Goal: Information Seeking & Learning: Learn about a topic

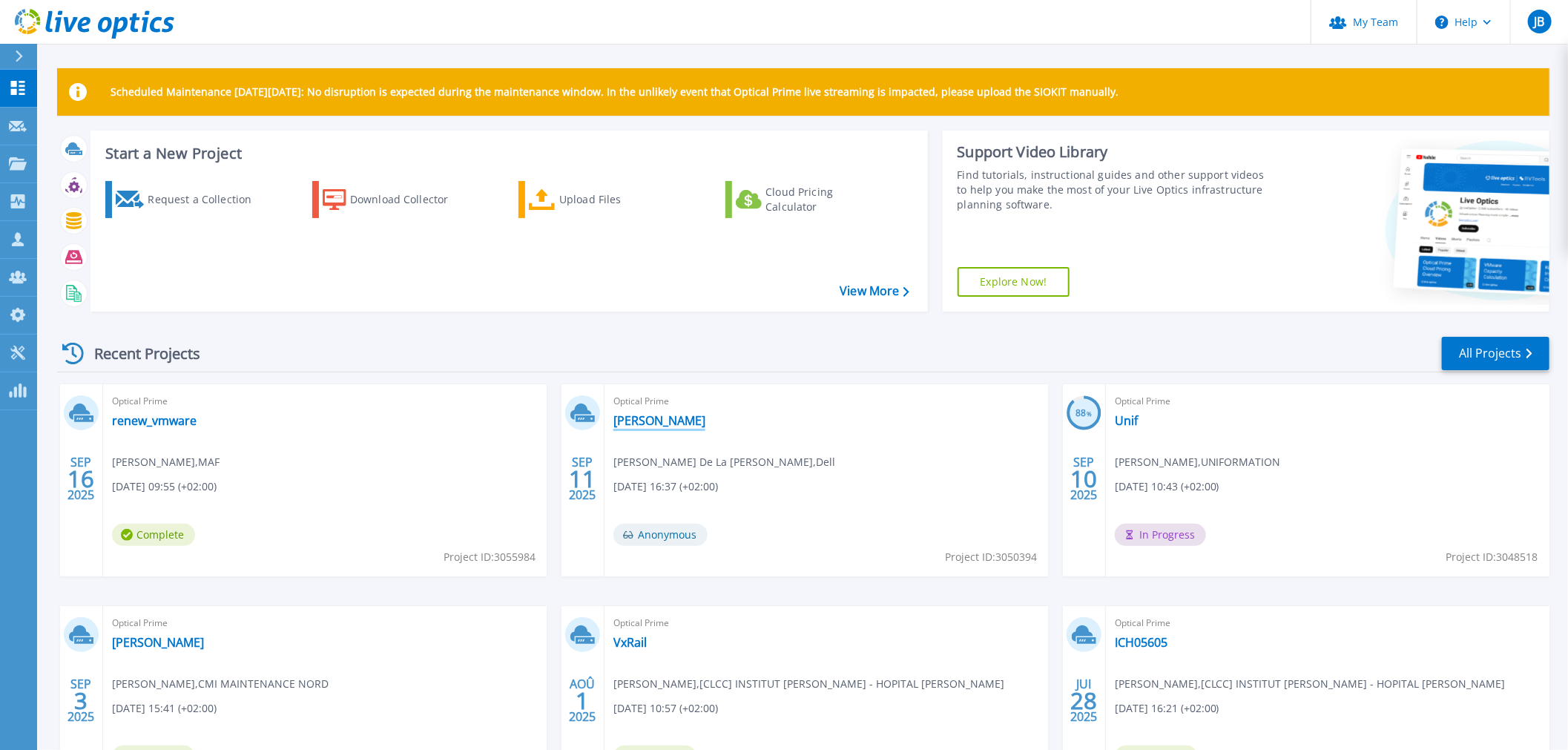
click at [647, 423] on link "[PERSON_NAME]" at bounding box center [659, 420] width 92 height 15
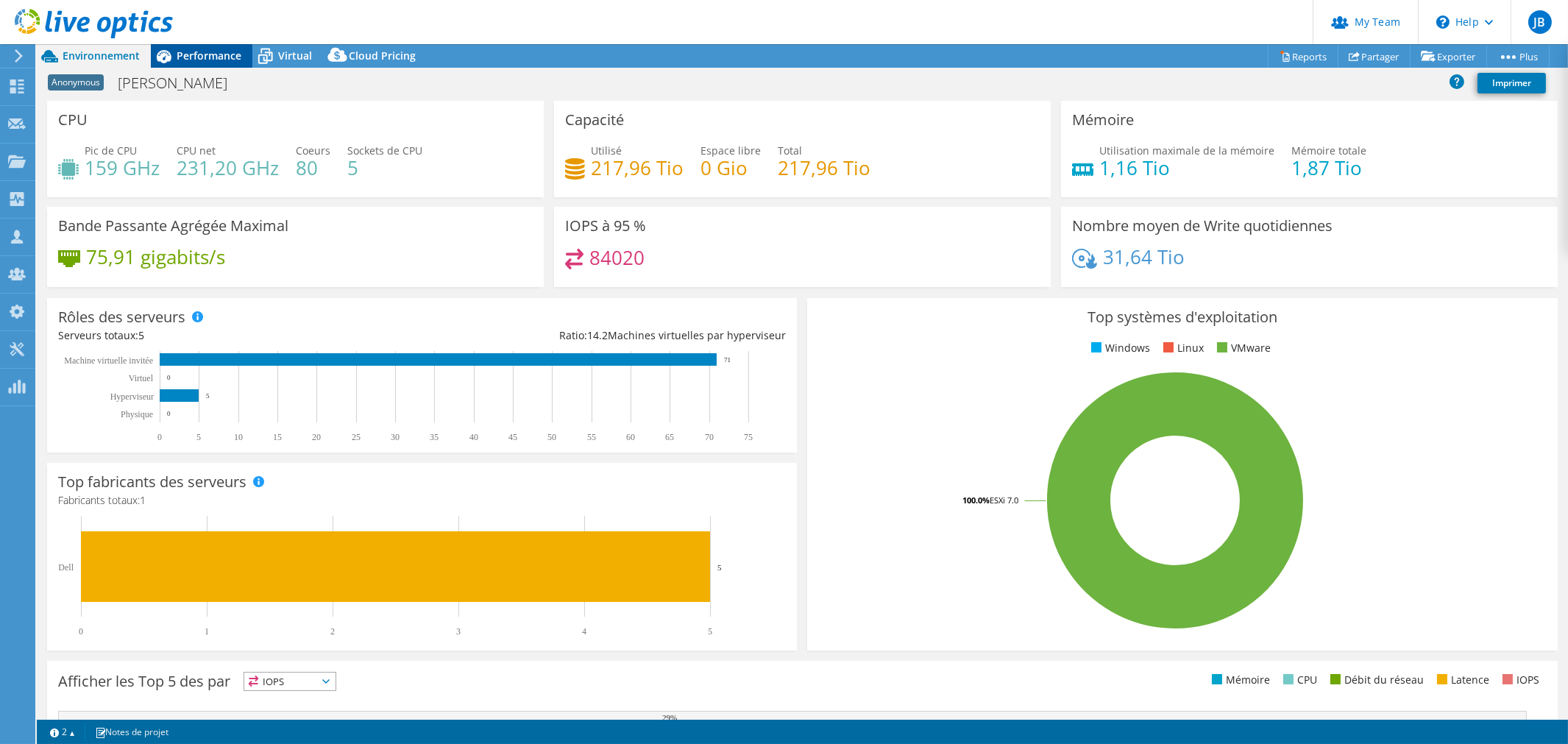
click at [221, 53] on span "Performance" at bounding box center [209, 55] width 65 height 14
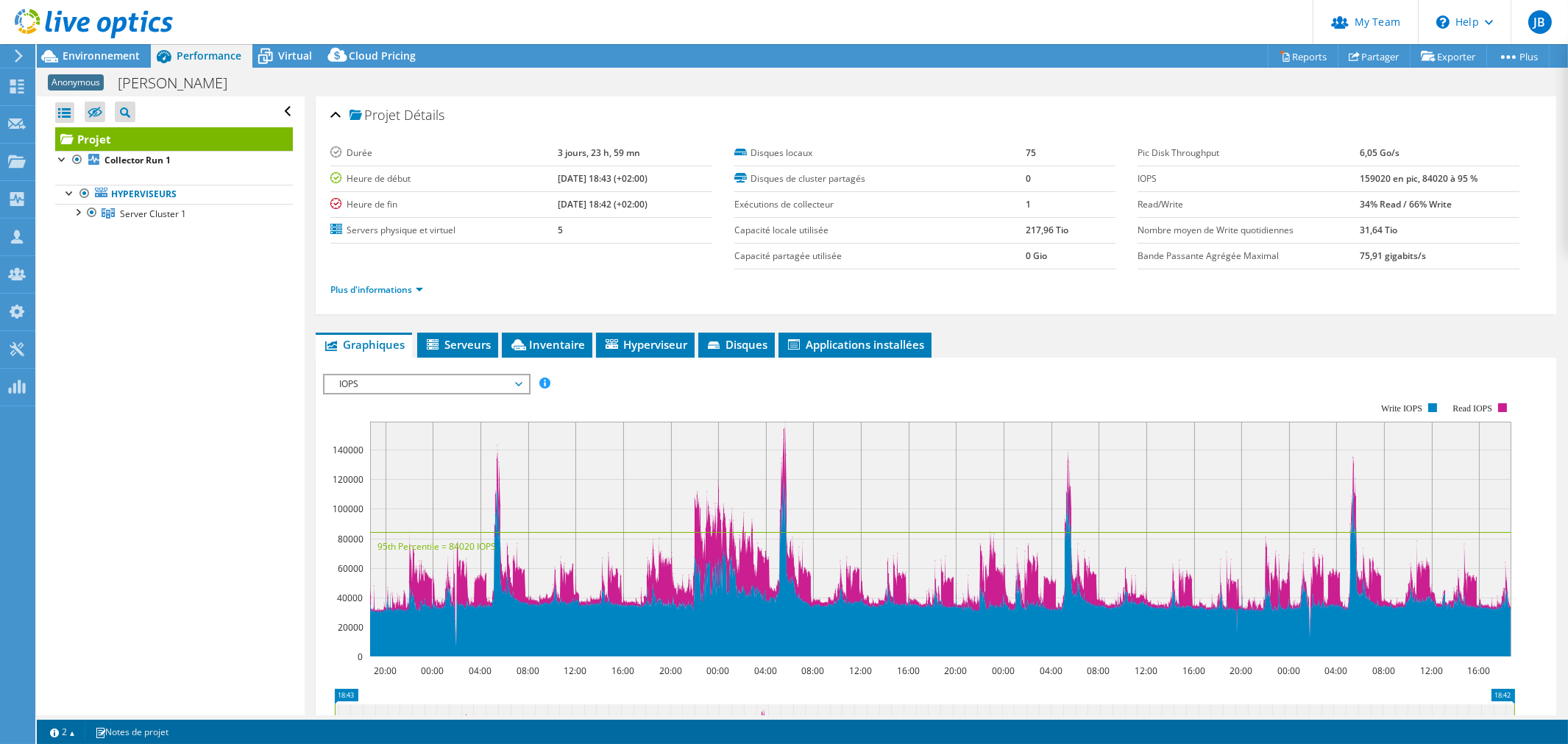
click at [384, 379] on span "IOPS" at bounding box center [426, 385] width 189 height 18
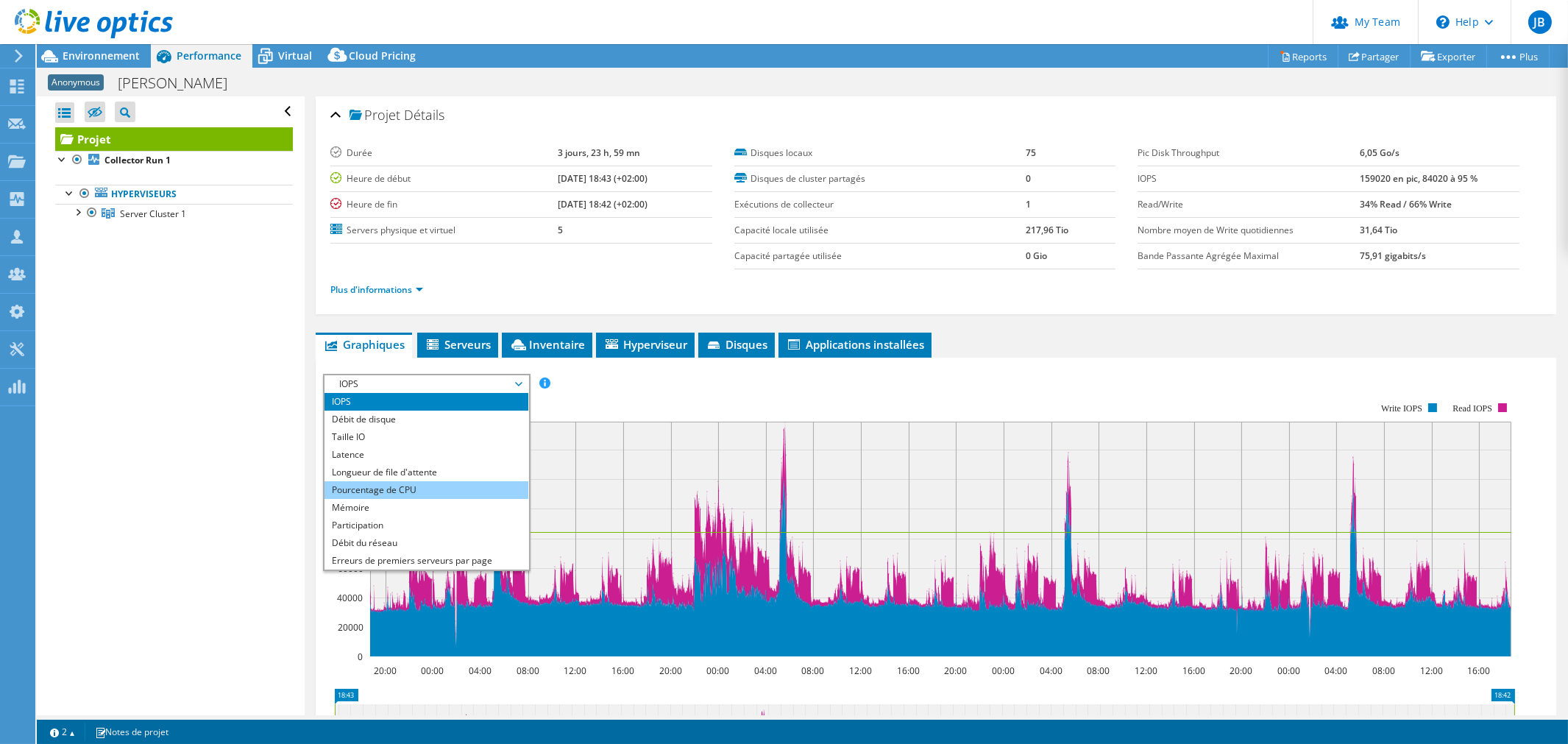
click at [381, 487] on li "Pourcentage de CPU" at bounding box center [426, 491] width 204 height 18
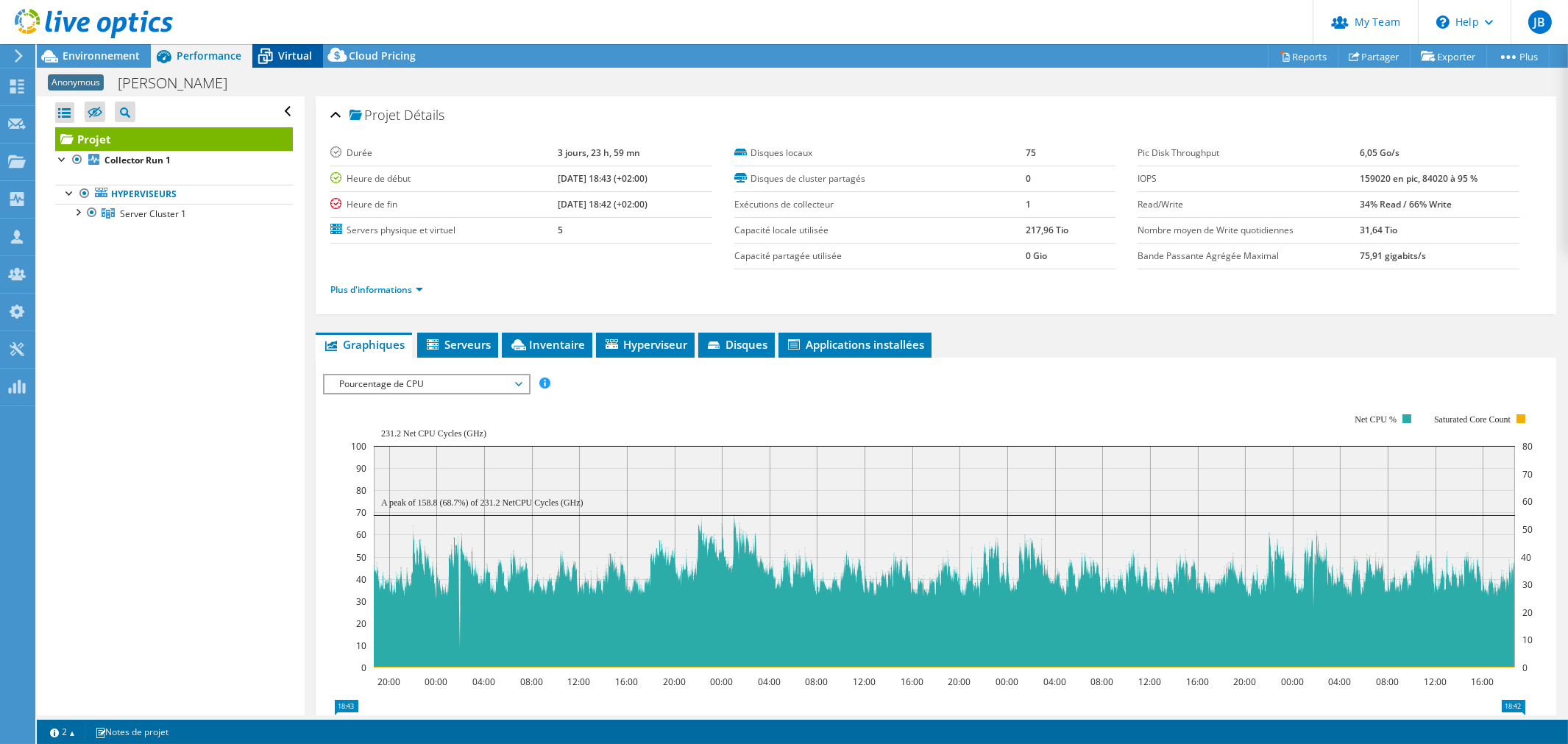
click at [273, 46] on icon at bounding box center [265, 57] width 26 height 26
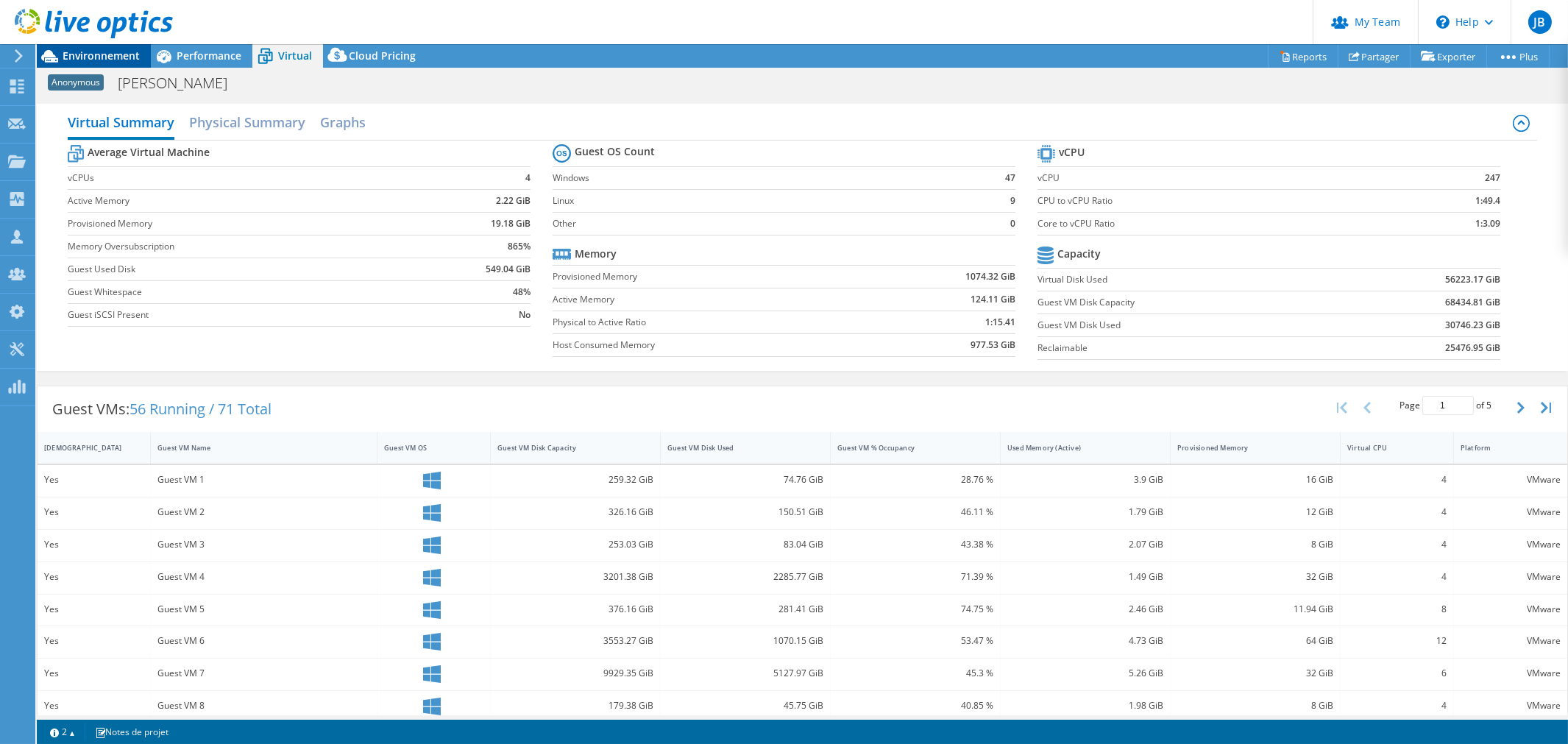
click at [83, 49] on span "Environnement" at bounding box center [100, 55] width 77 height 14
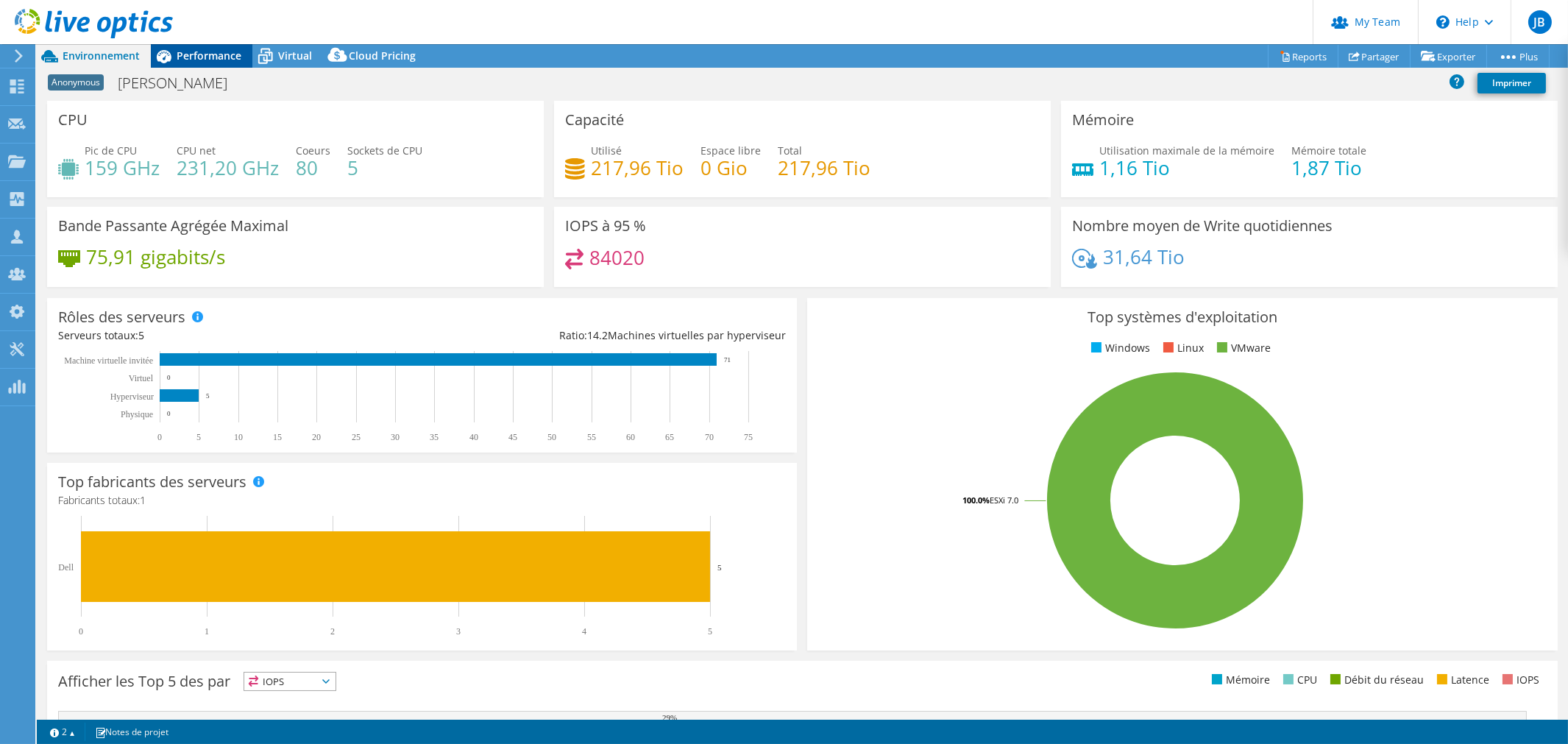
click at [176, 53] on div "Performance" at bounding box center [201, 56] width 101 height 23
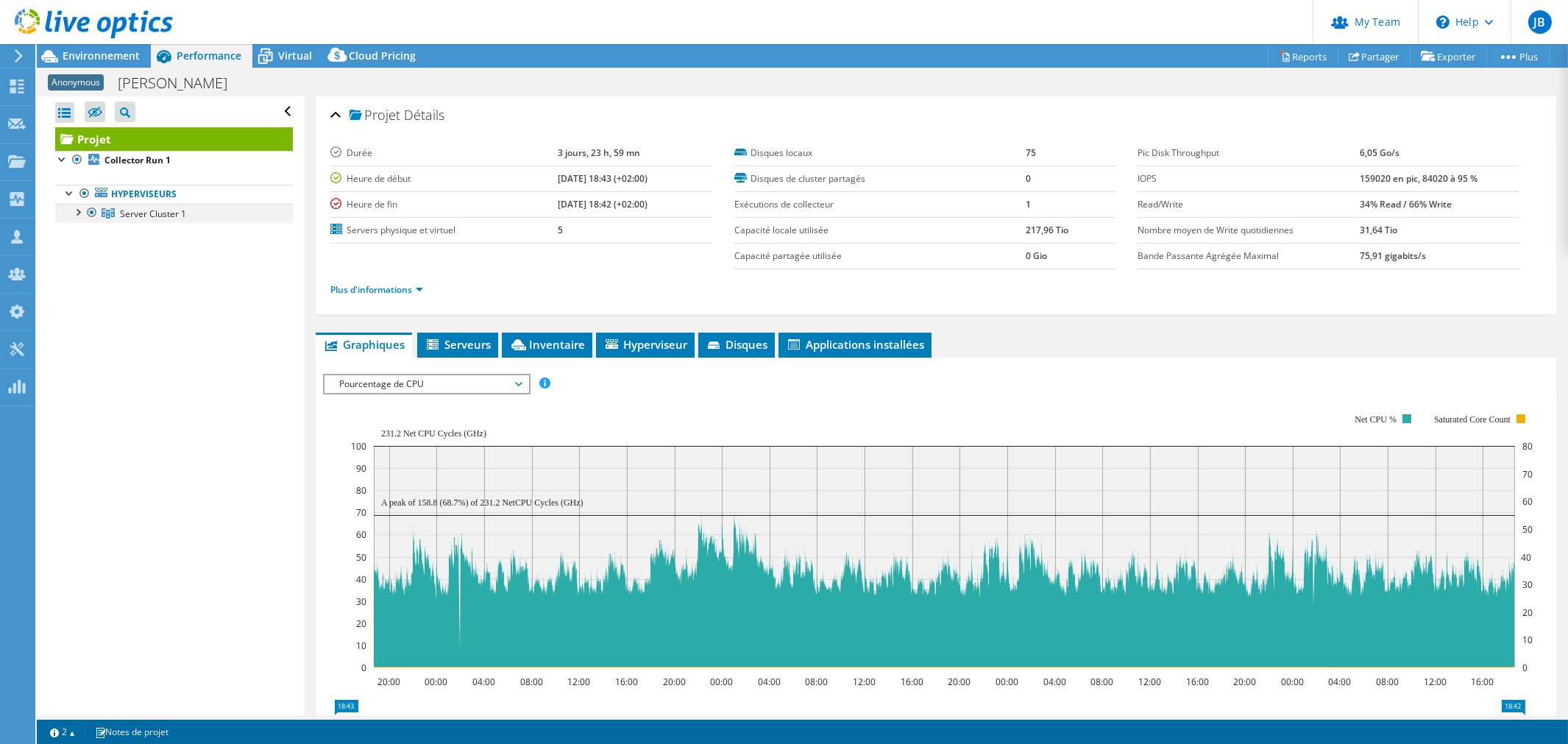
click at [82, 215] on div at bounding box center [77, 211] width 15 height 15
click at [277, 47] on icon at bounding box center [265, 57] width 26 height 26
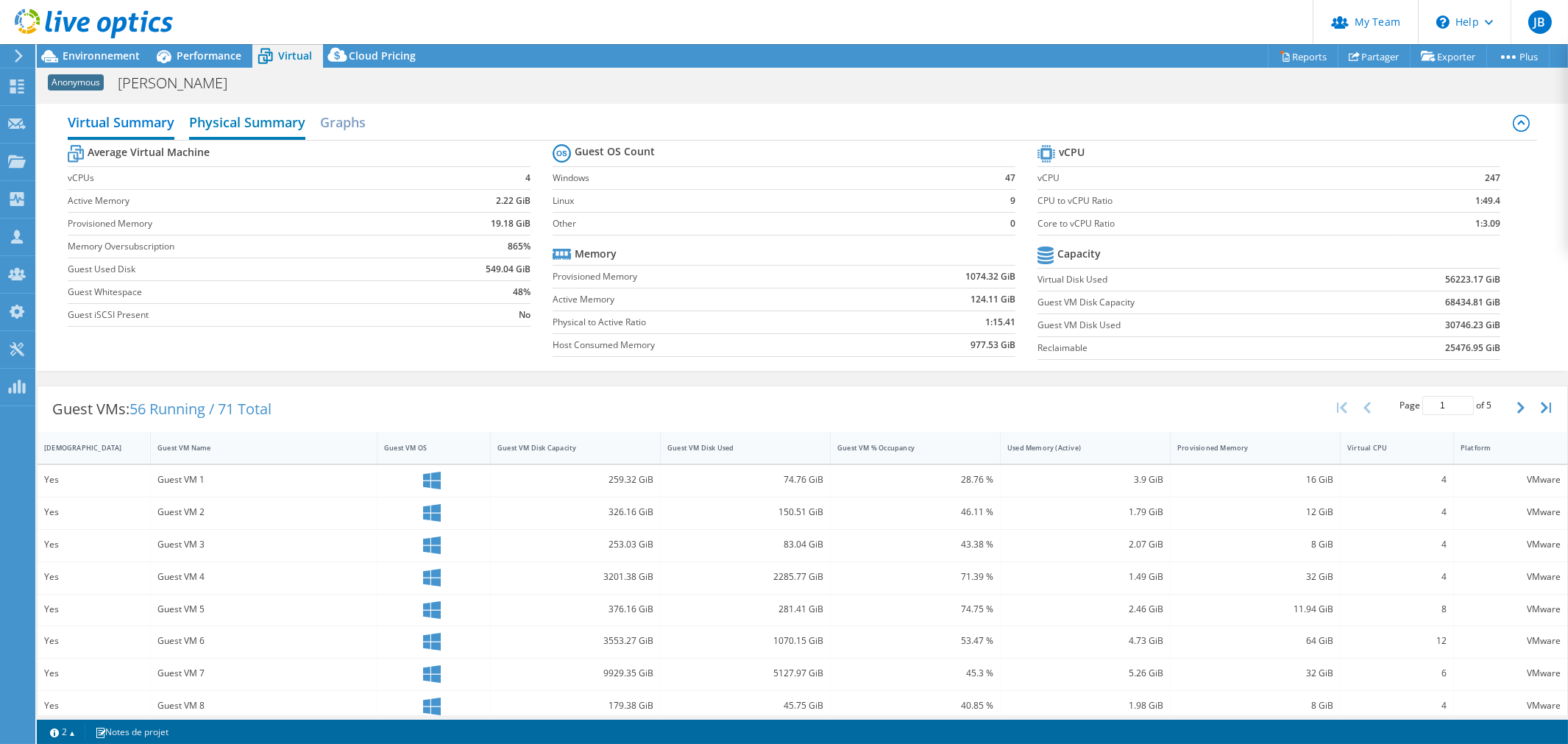
click at [206, 121] on h2 "Physical Summary" at bounding box center [248, 124] width 117 height 32
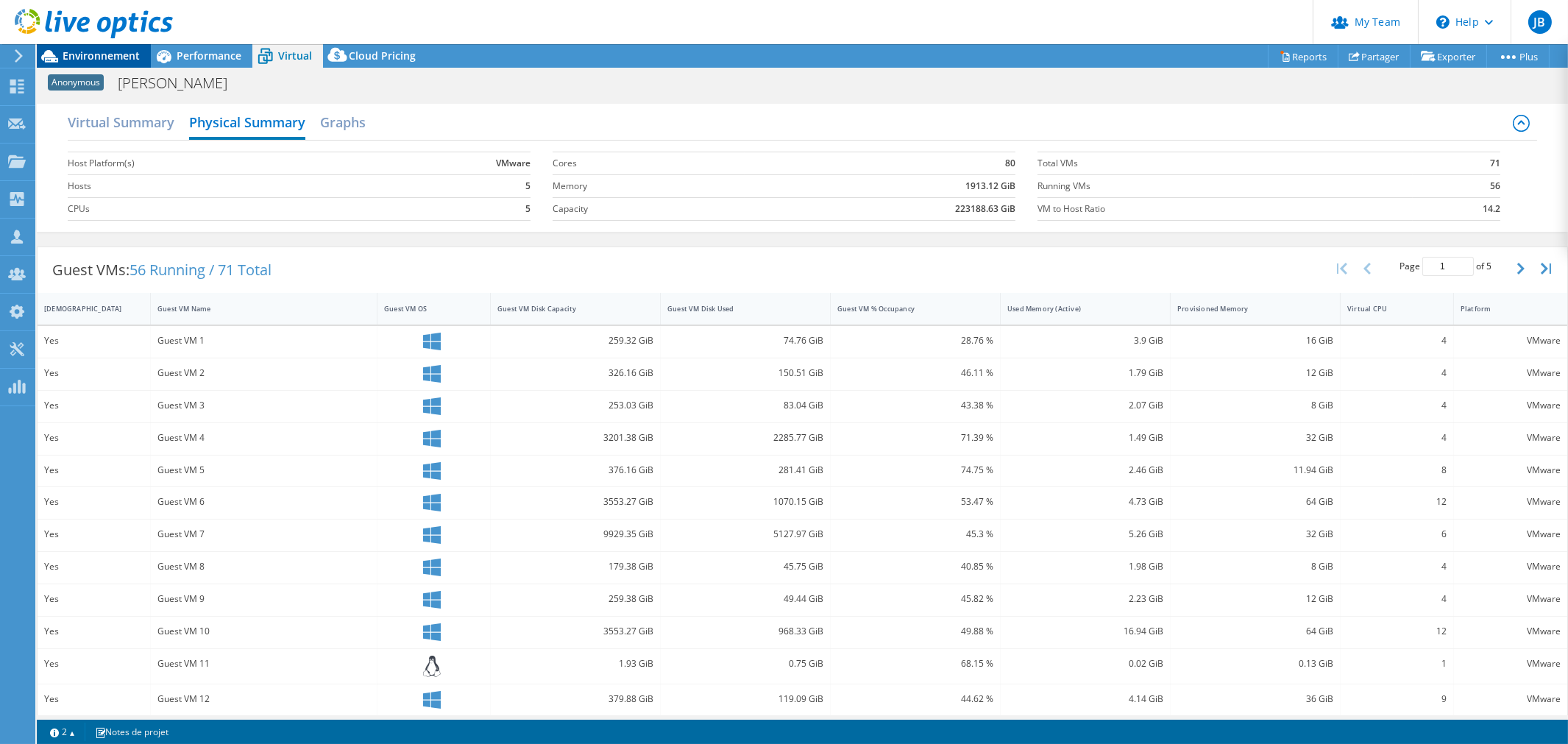
click at [101, 53] on span "Environnement" at bounding box center [100, 55] width 77 height 14
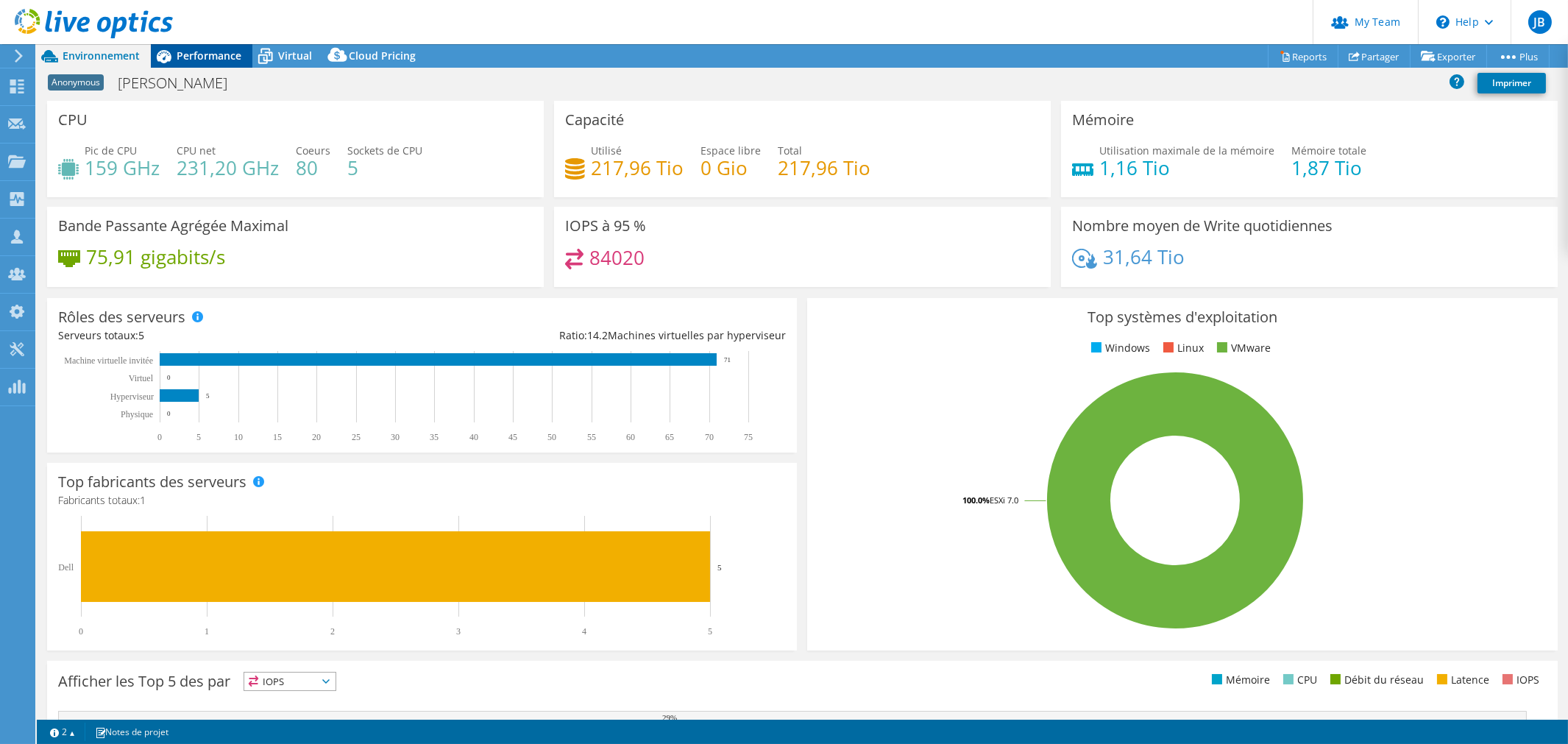
click at [199, 45] on div "Performance" at bounding box center [201, 56] width 101 height 23
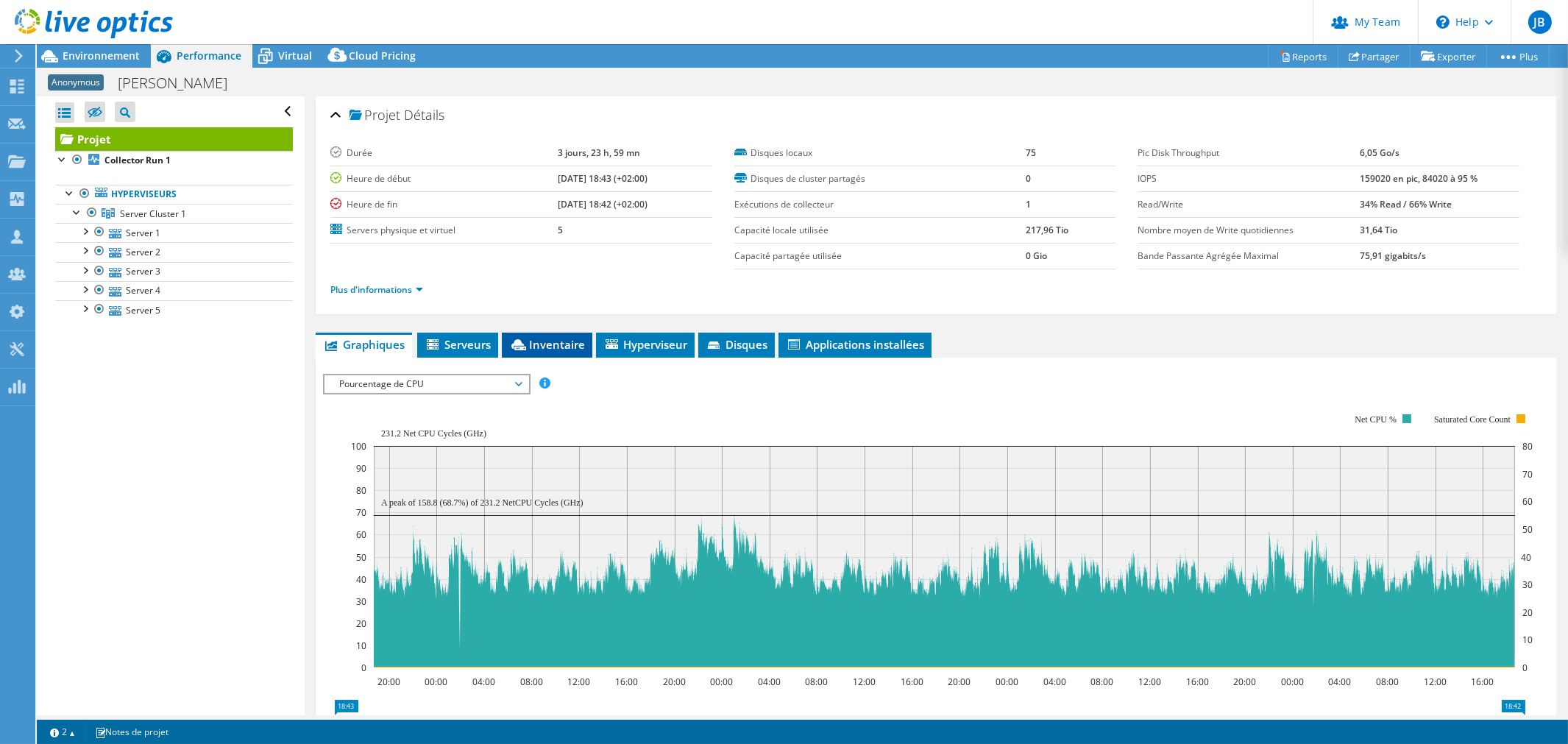
click at [531, 338] on span "Inventaire" at bounding box center [547, 344] width 76 height 15
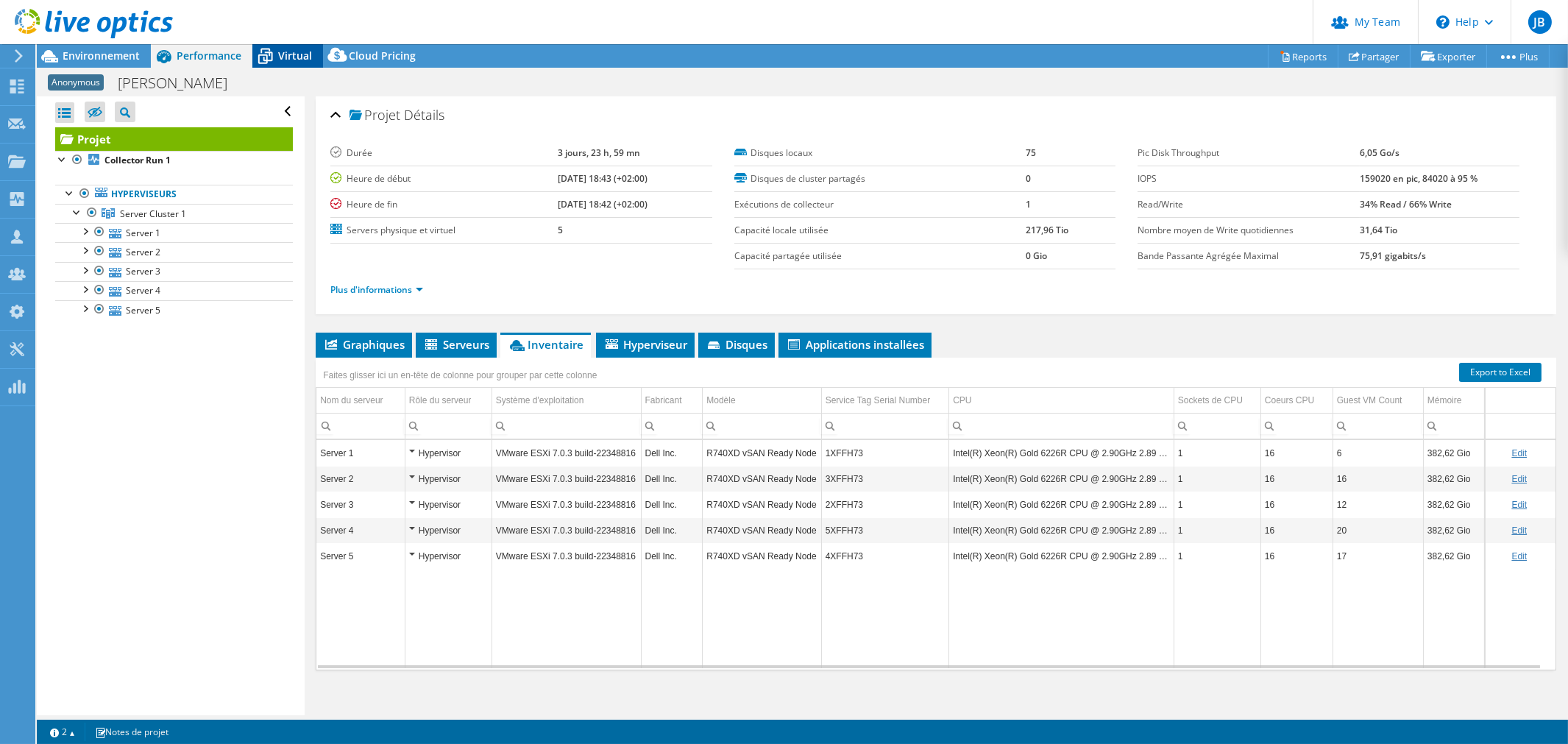
click at [273, 50] on icon at bounding box center [265, 57] width 26 height 26
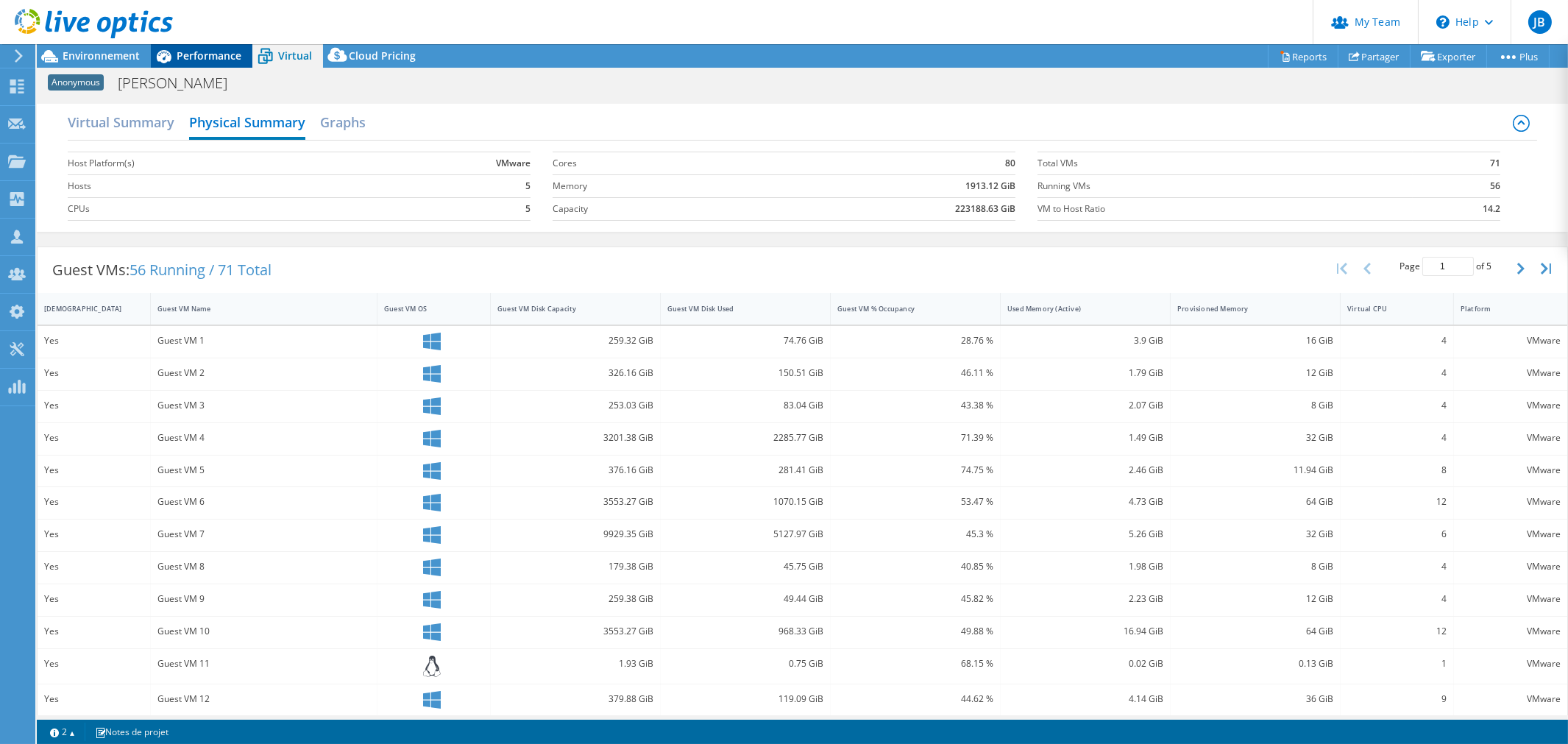
click at [198, 55] on span "Performance" at bounding box center [209, 55] width 65 height 14
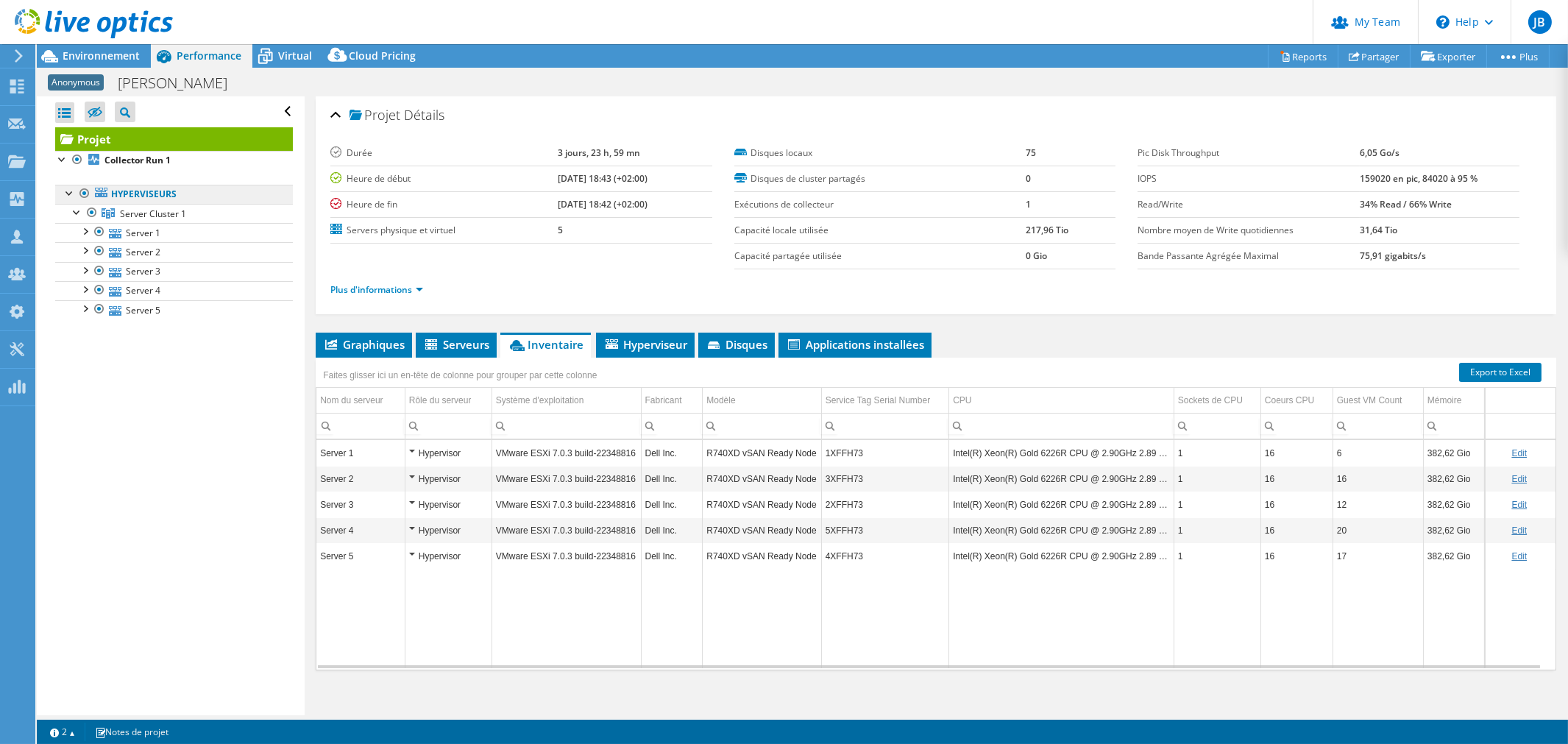
click at [61, 191] on link "Hyperviseurs" at bounding box center [174, 194] width 238 height 19
click at [69, 192] on div at bounding box center [70, 192] width 15 height 15
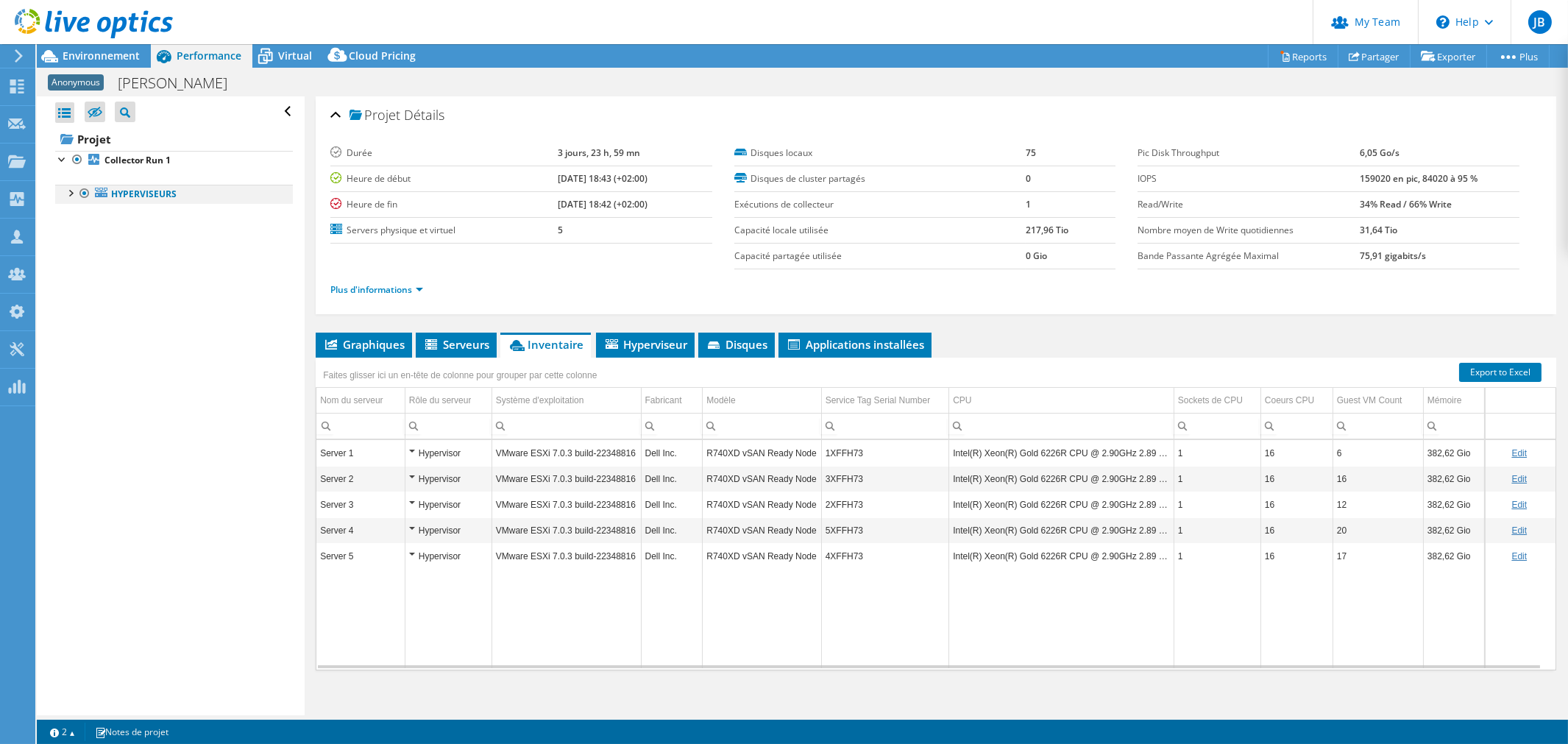
click at [69, 192] on div at bounding box center [70, 192] width 15 height 15
click at [116, 49] on span "Environnement" at bounding box center [100, 55] width 77 height 14
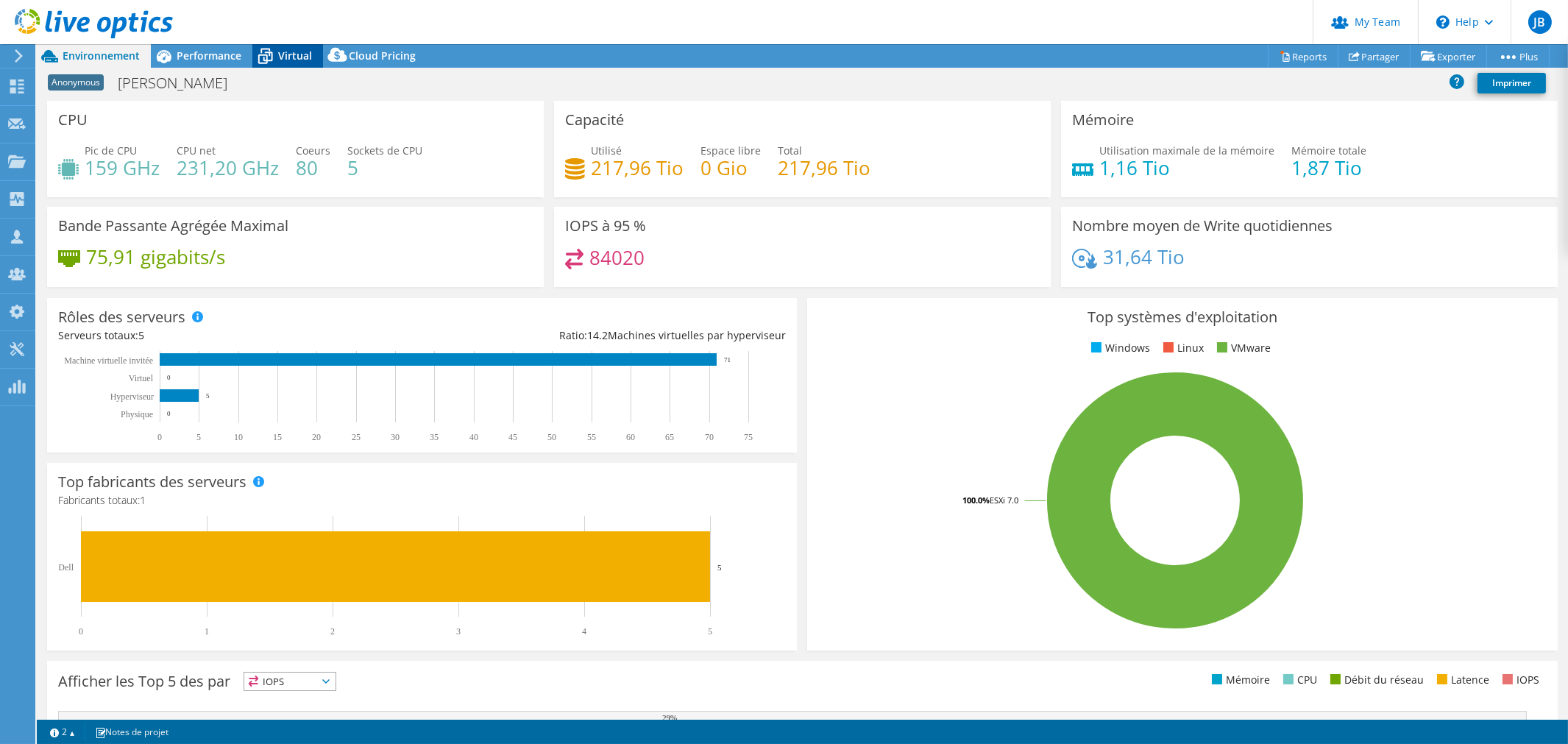
click at [284, 54] on span "Virtual" at bounding box center [295, 55] width 34 height 14
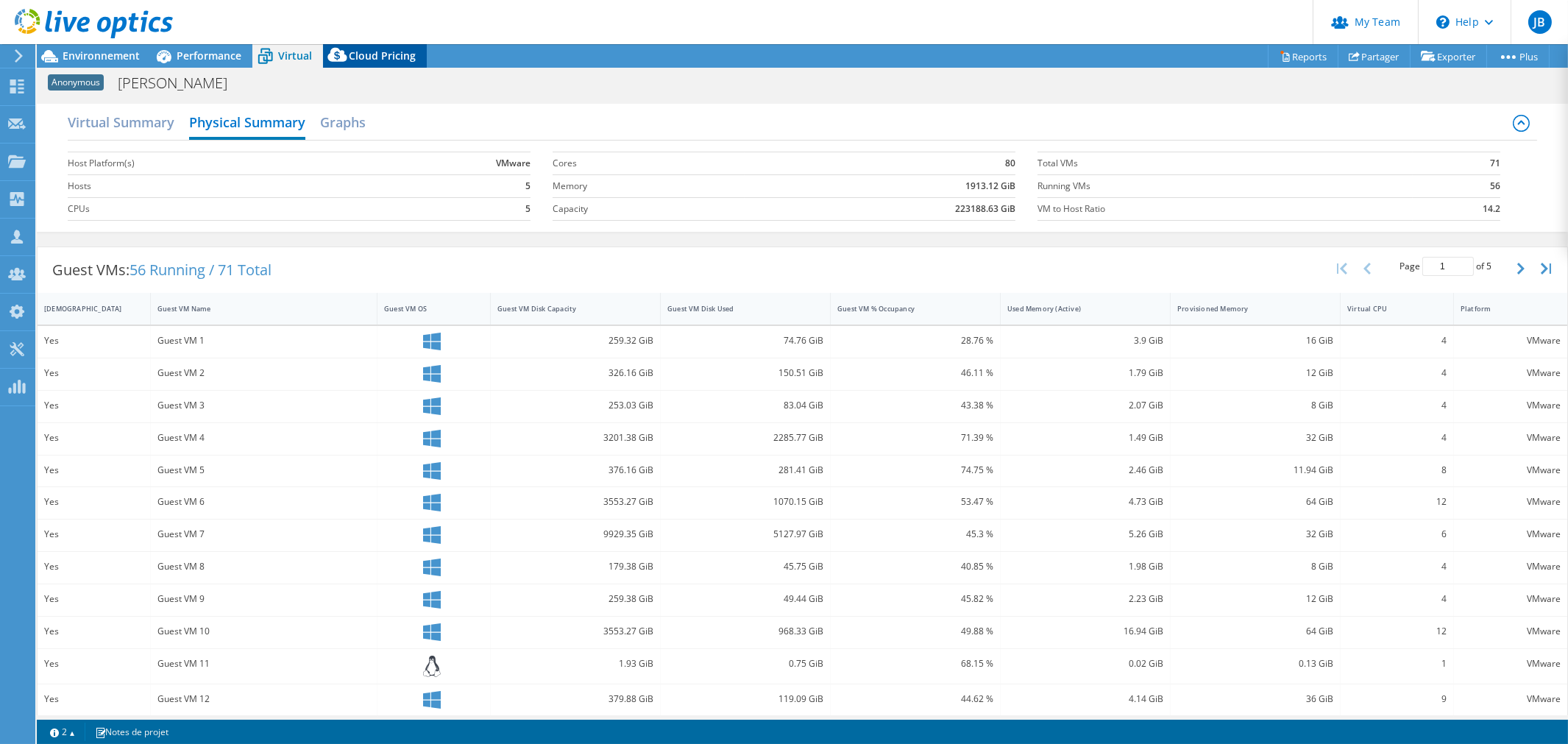
click at [372, 60] on span "Cloud Pricing" at bounding box center [382, 55] width 67 height 14
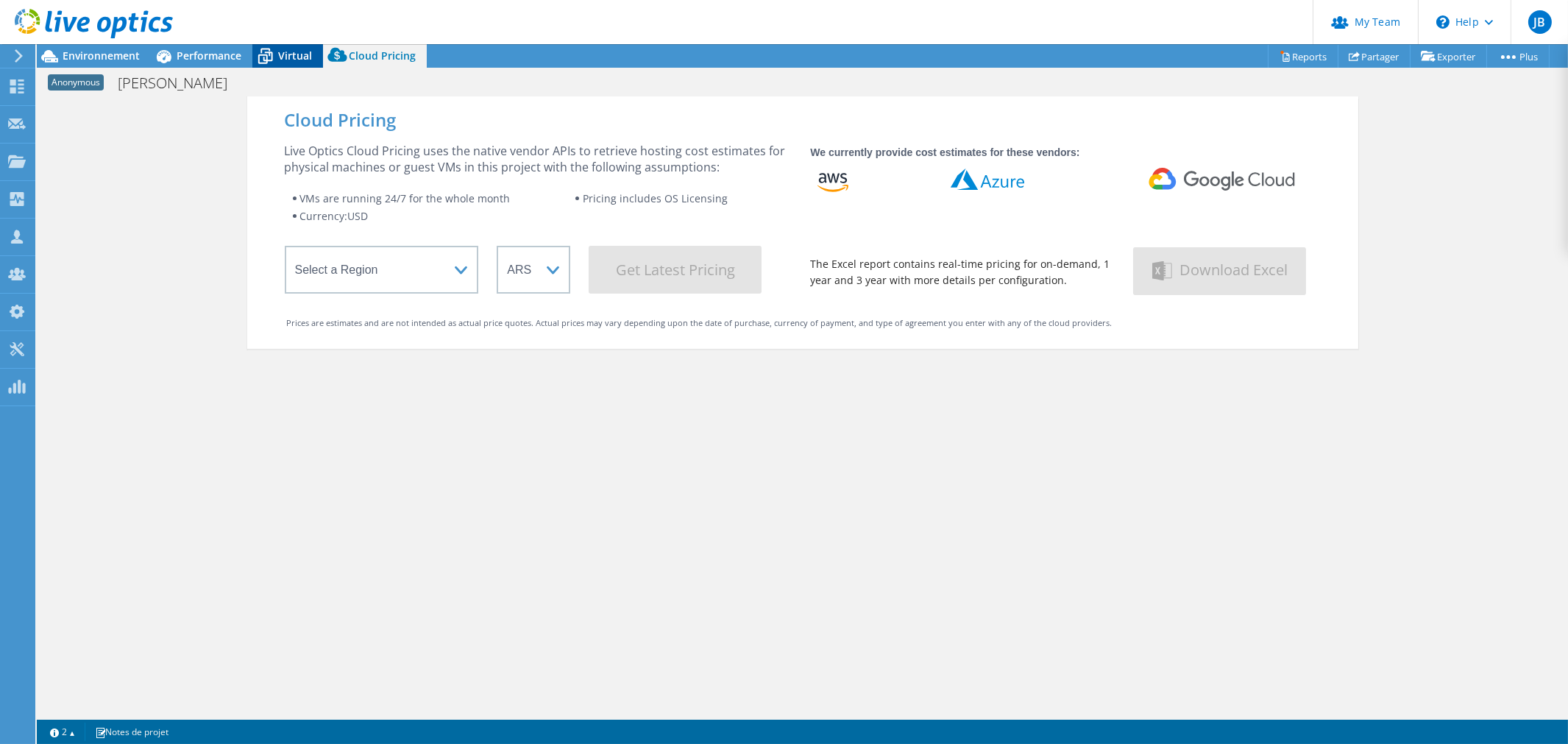
click at [295, 55] on span "Virtual" at bounding box center [295, 55] width 34 height 14
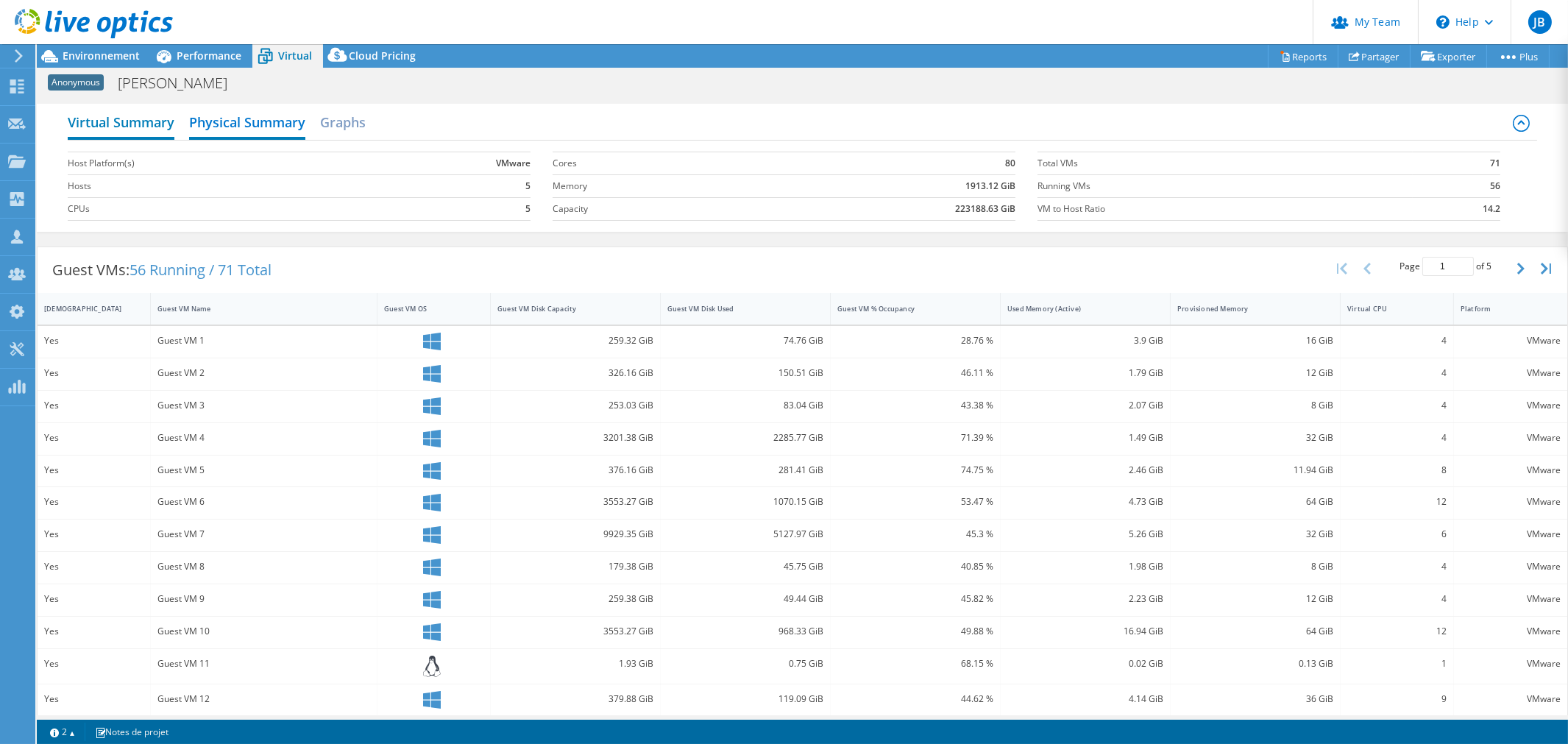
click at [133, 123] on h2 "Virtual Summary" at bounding box center [121, 124] width 107 height 32
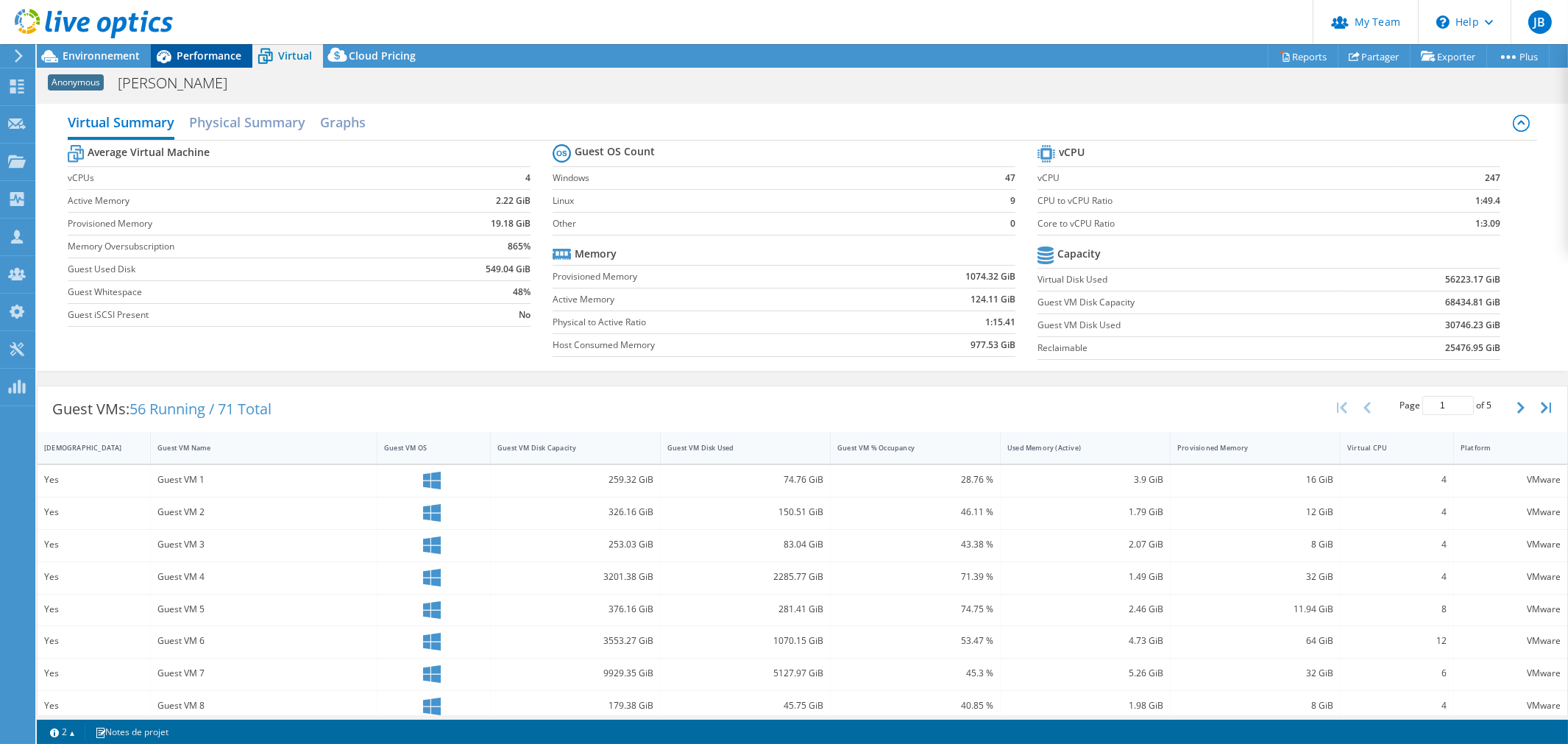
click at [207, 59] on span "Performance" at bounding box center [209, 55] width 65 height 14
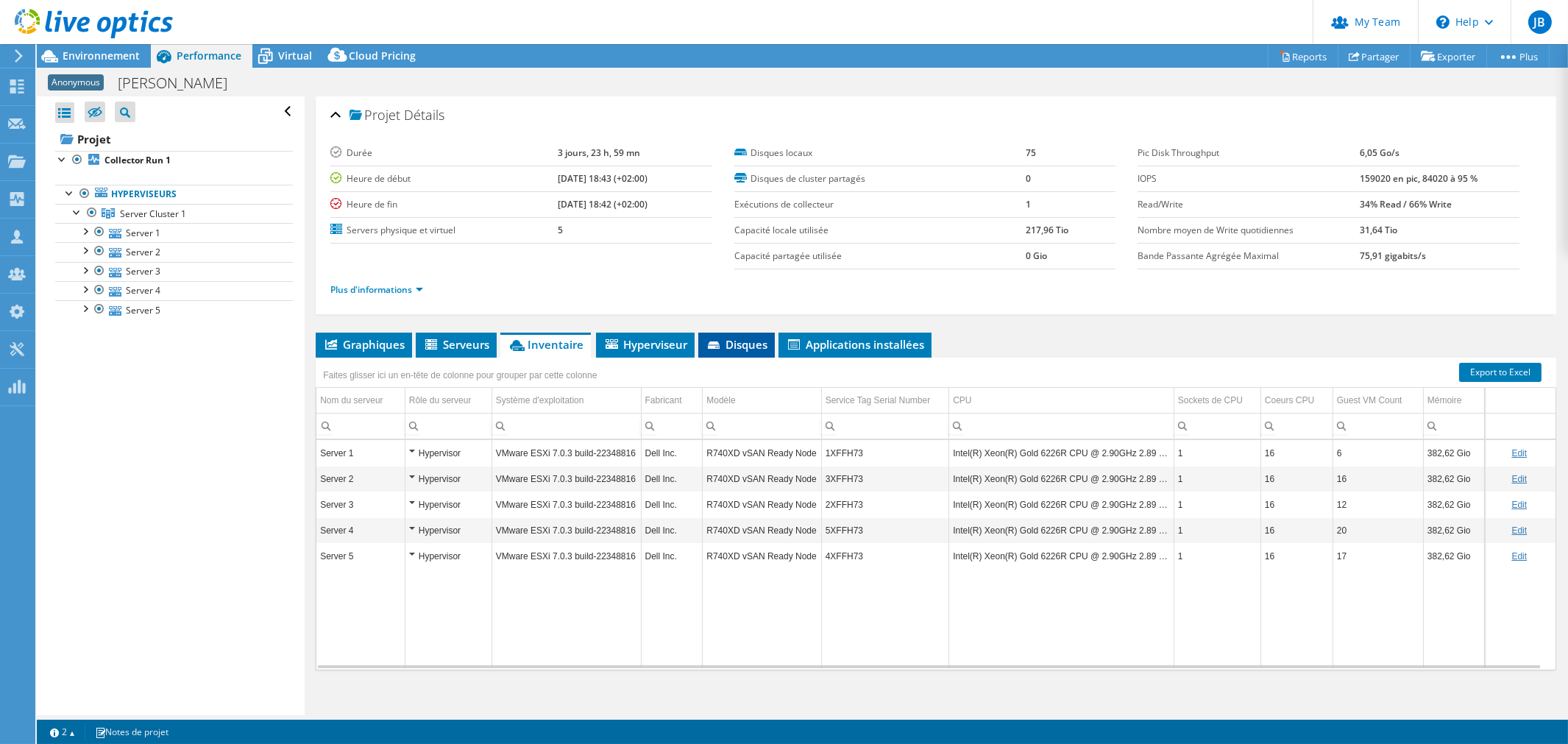
click at [665, 341] on span "Hyperviseur" at bounding box center [646, 344] width 84 height 15
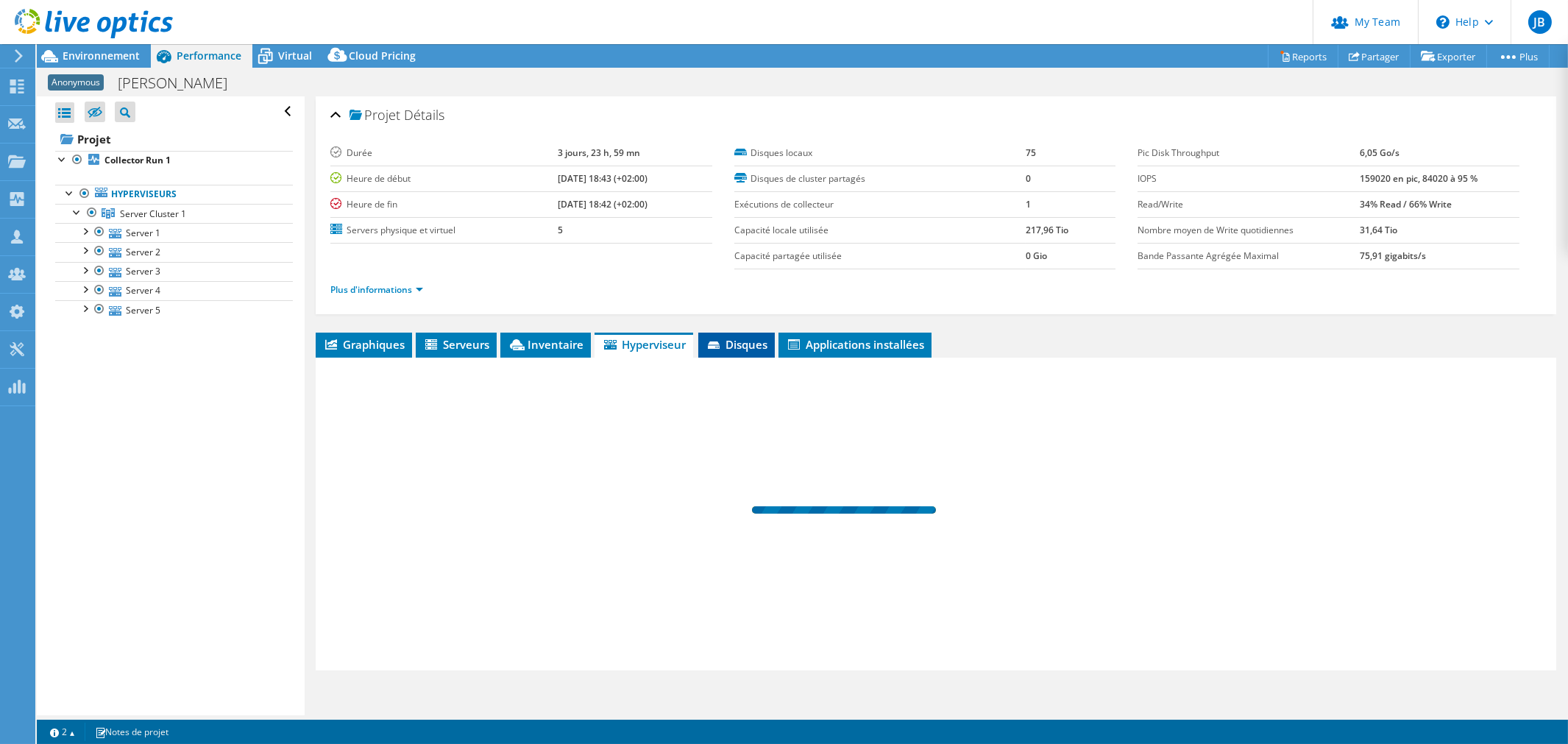
click at [724, 333] on li "Disques" at bounding box center [736, 345] width 77 height 25
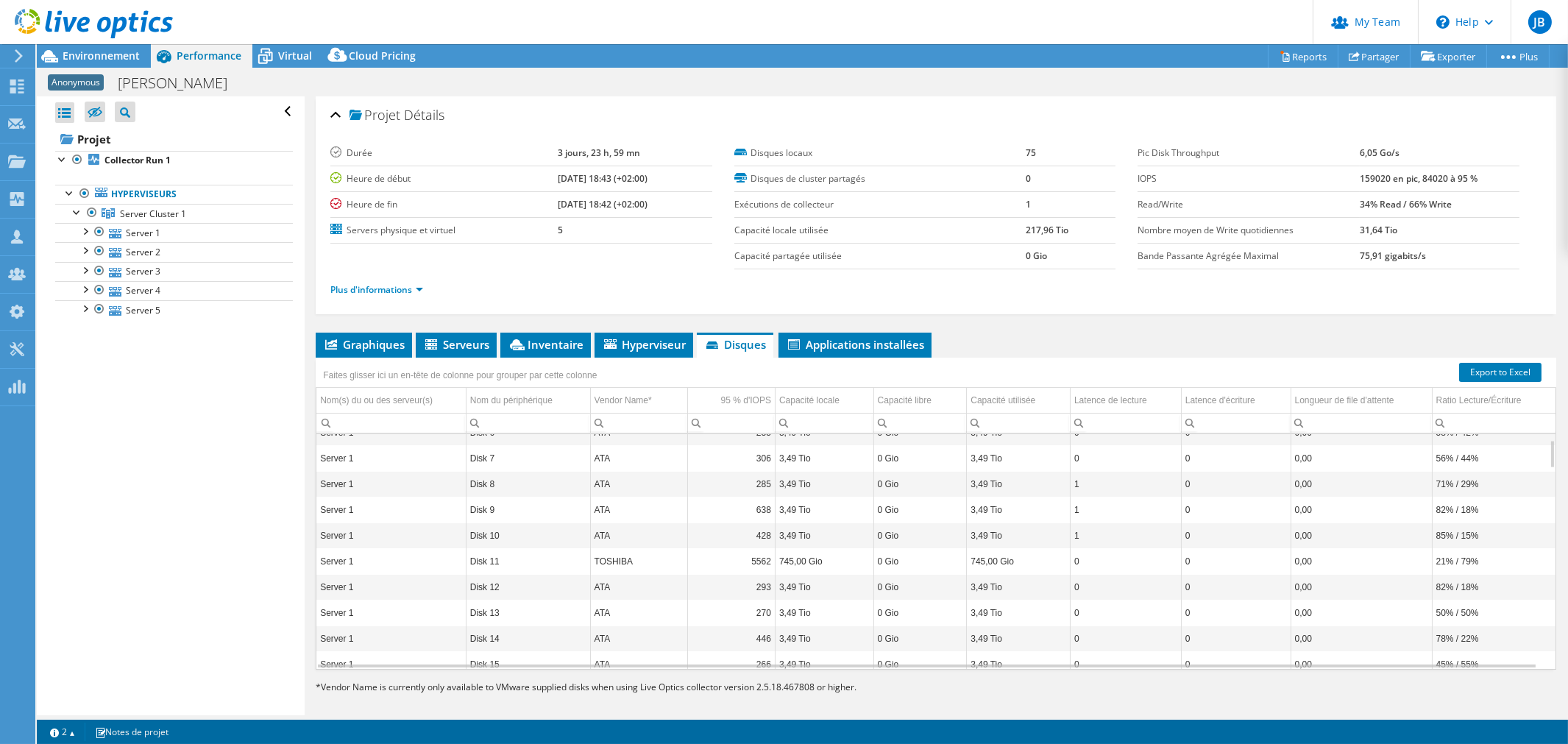
scroll to position [46, 0]
click at [92, 62] on span "Environnement" at bounding box center [100, 55] width 77 height 14
